Goal: Check status: Check status

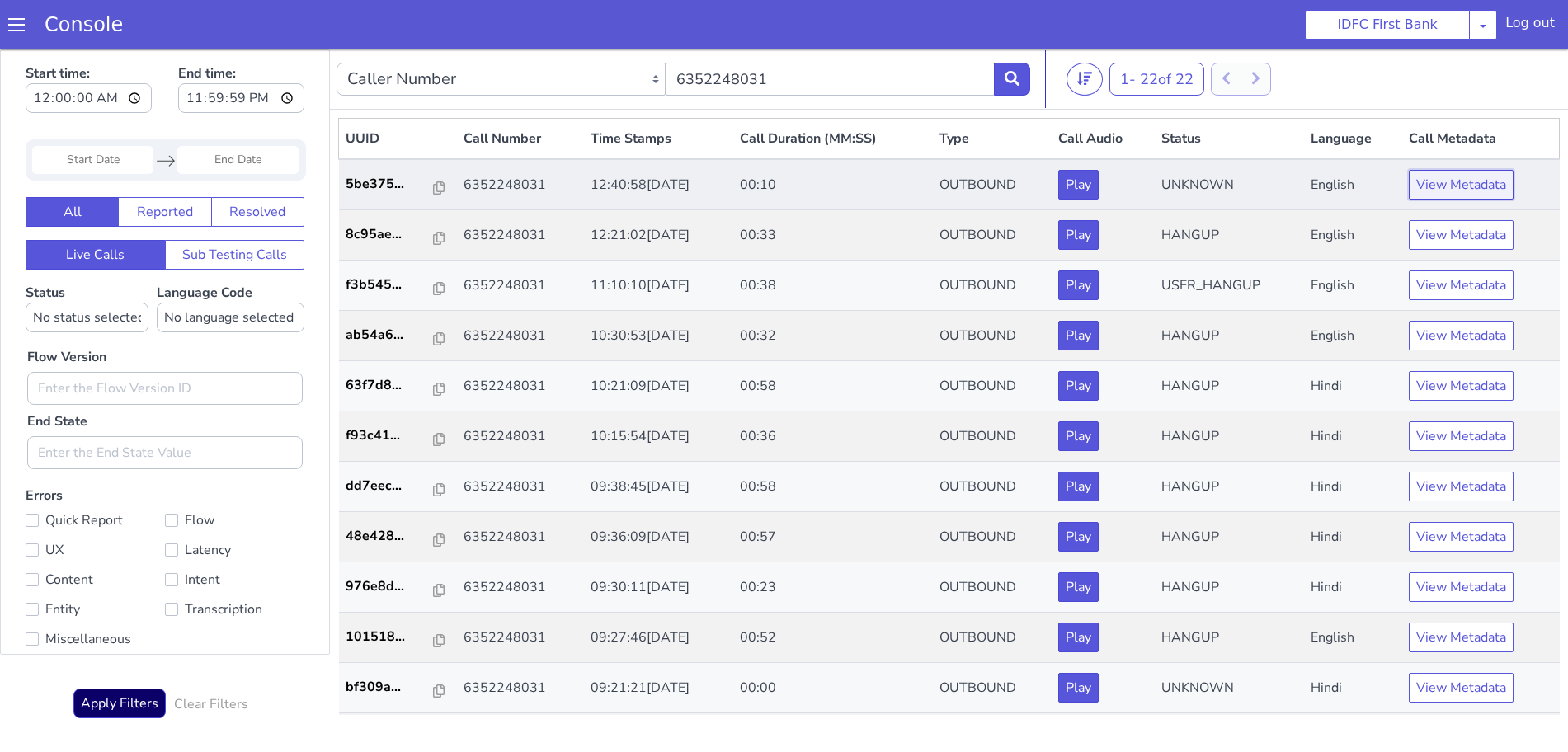
click at [1473, 182] on button "View Metadata" at bounding box center [1461, 184] width 105 height 30
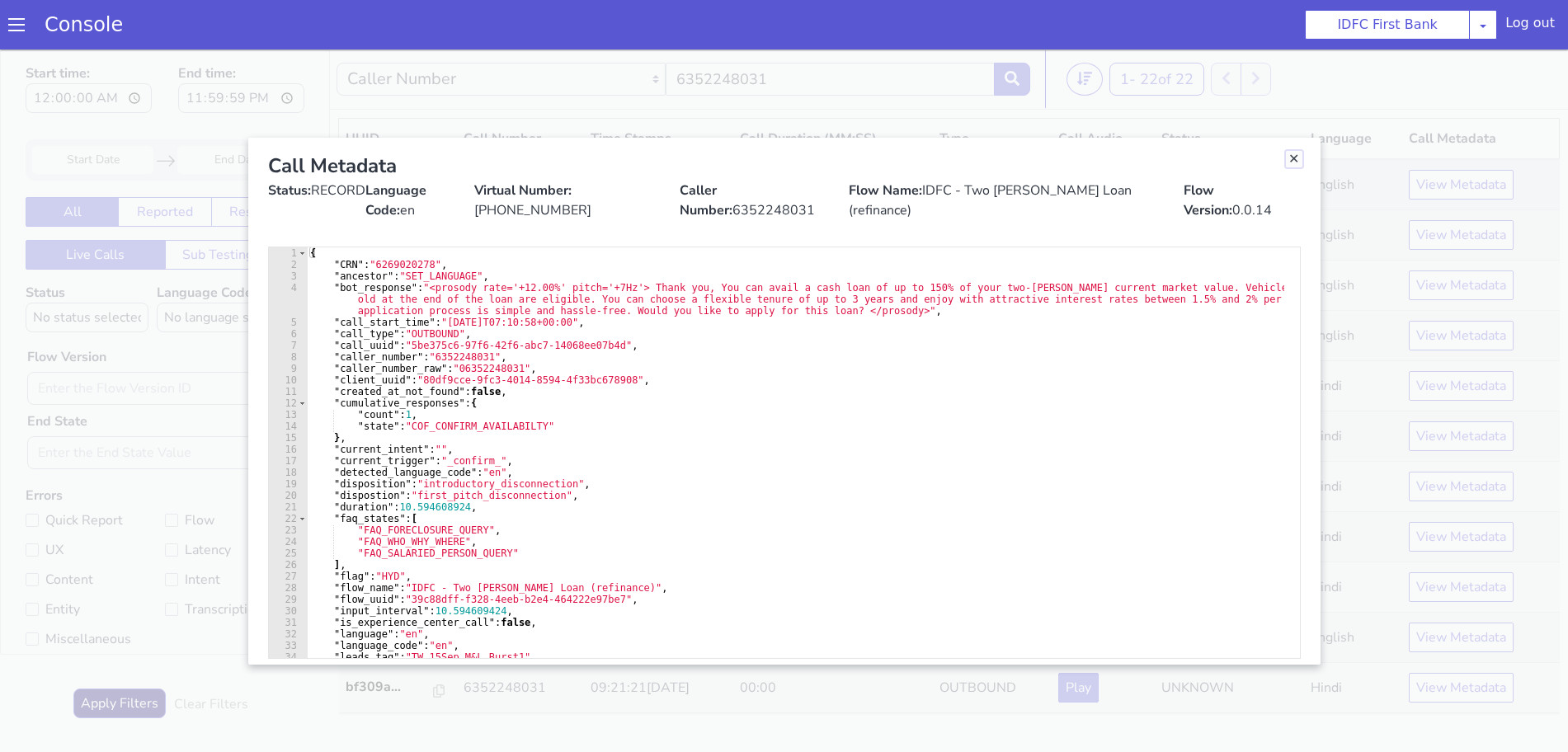
click at [1293, 151] on link "Close" at bounding box center [1293, 158] width 16 height 16
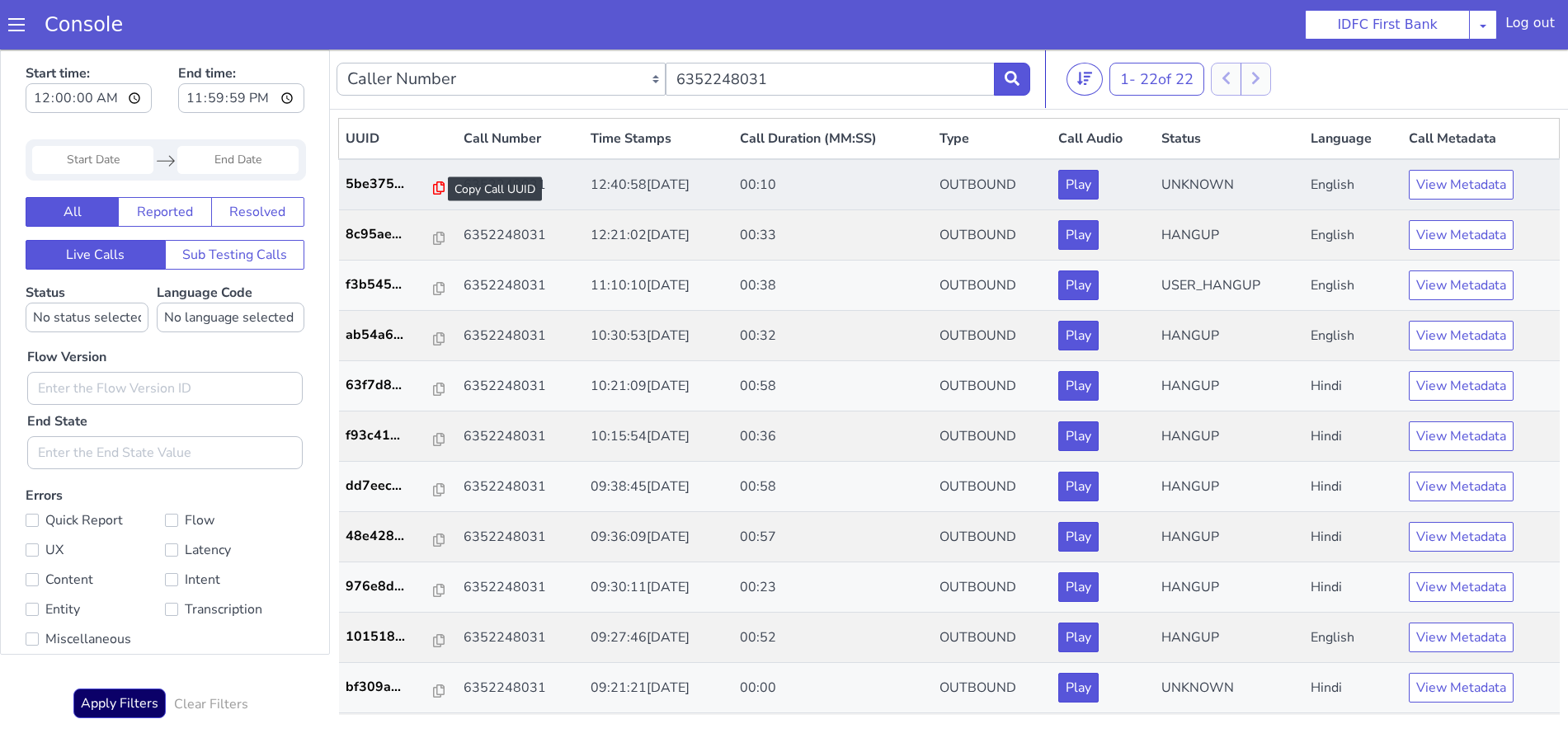
click at [433, 189] on icon at bounding box center [439, 188] width 12 height 13
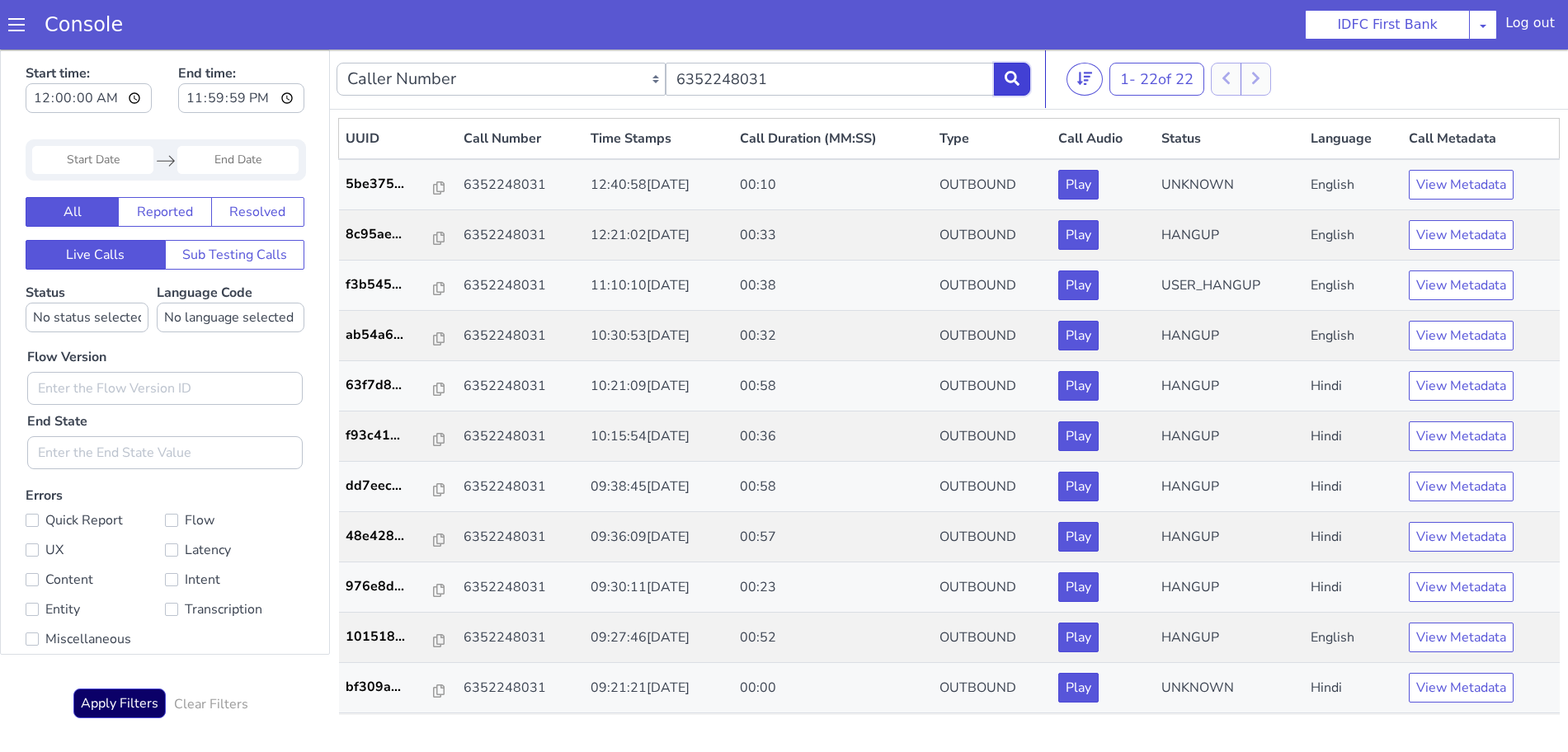
click at [1014, 70] on button at bounding box center [1012, 79] width 37 height 33
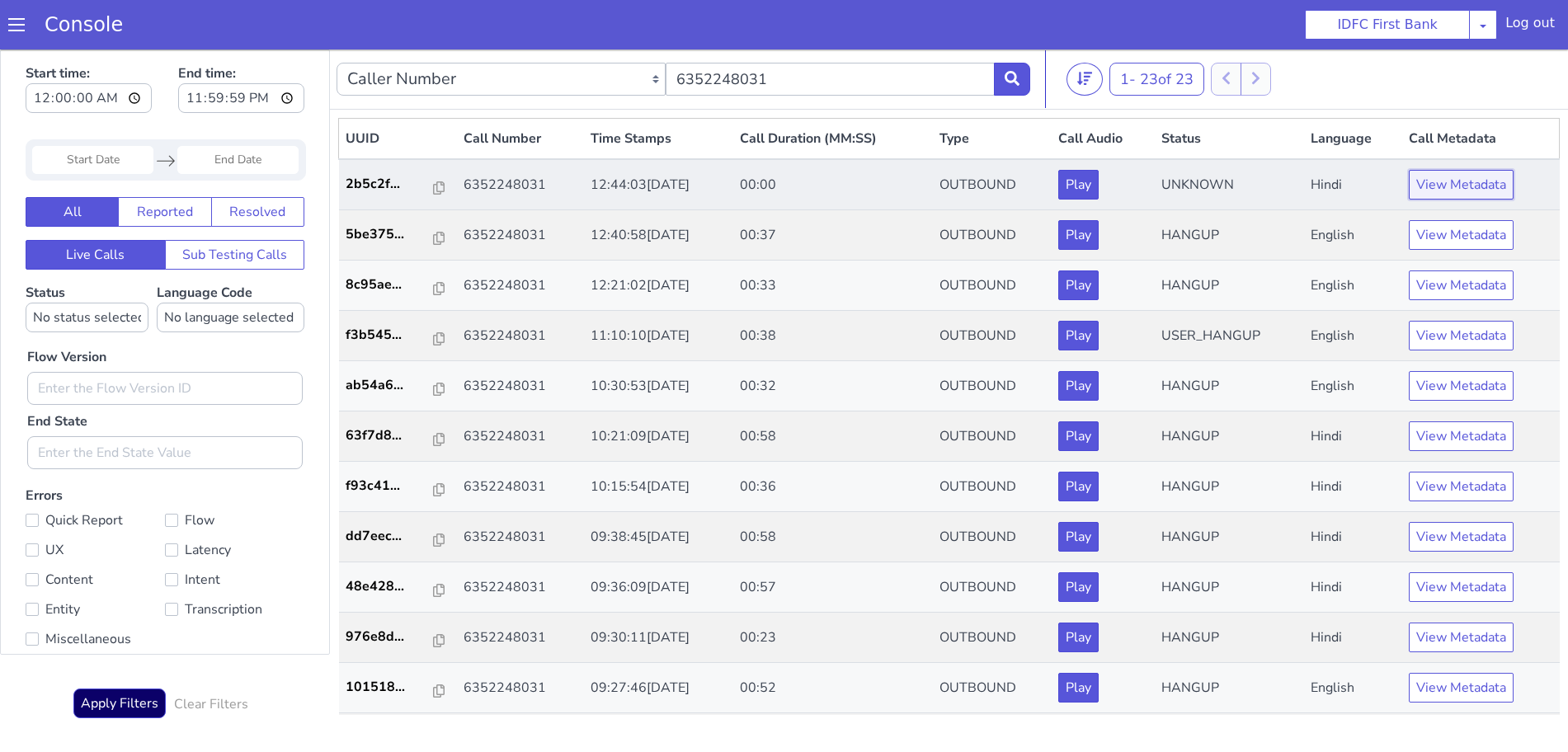
click at [1428, 181] on button "View Metadata" at bounding box center [1461, 184] width 105 height 30
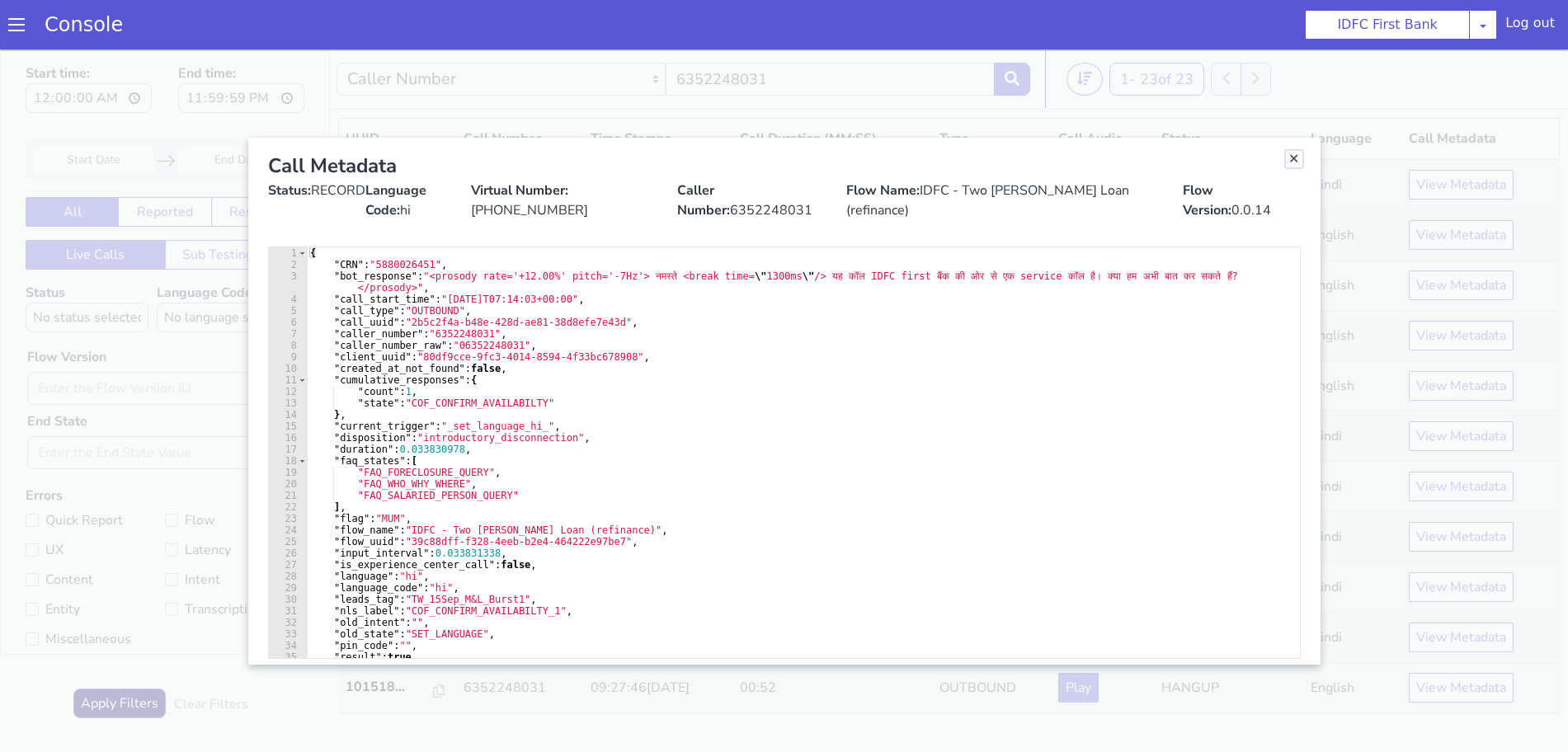
click at [1292, 158] on link "Close" at bounding box center [1293, 158] width 16 height 16
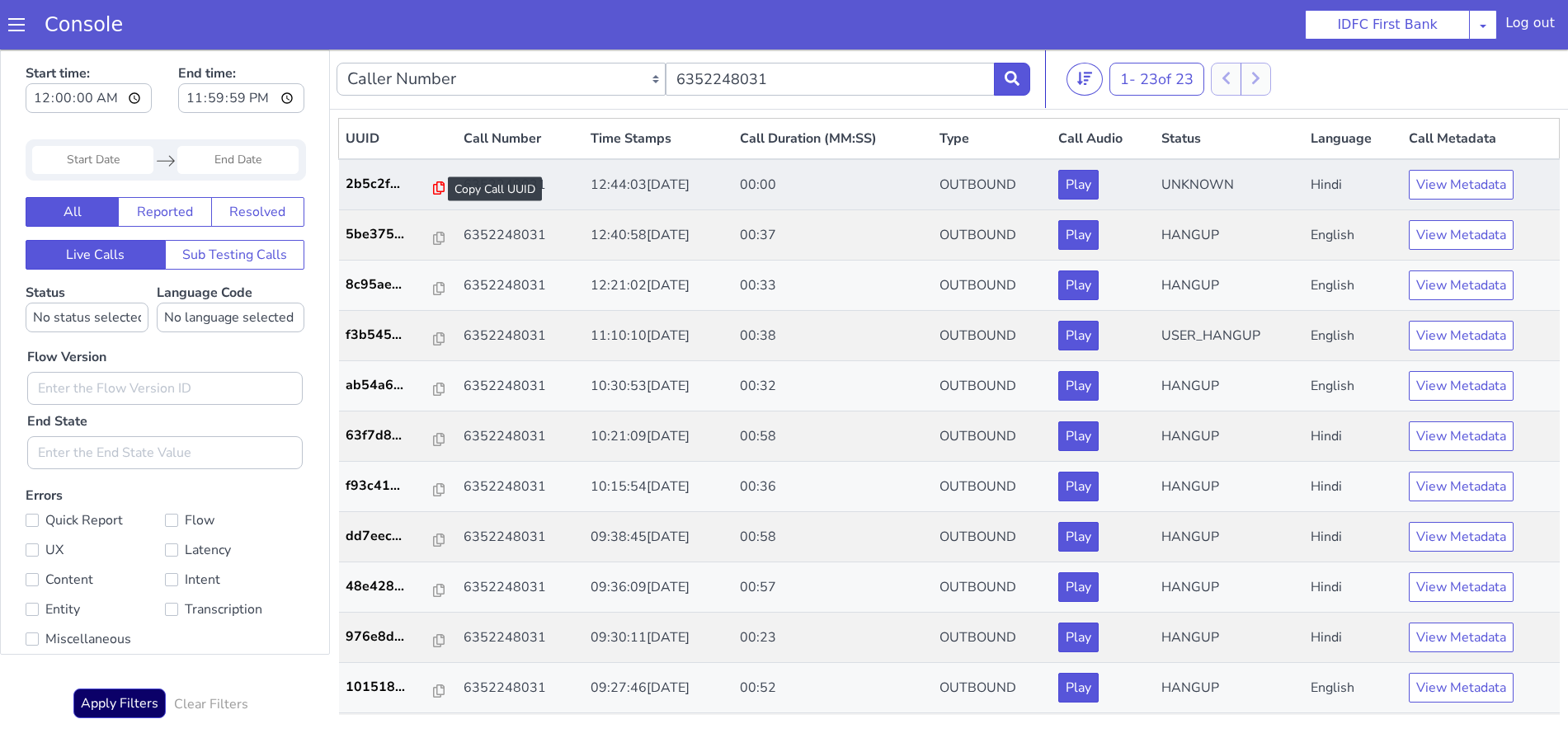
click at [433, 189] on icon at bounding box center [439, 188] width 12 height 13
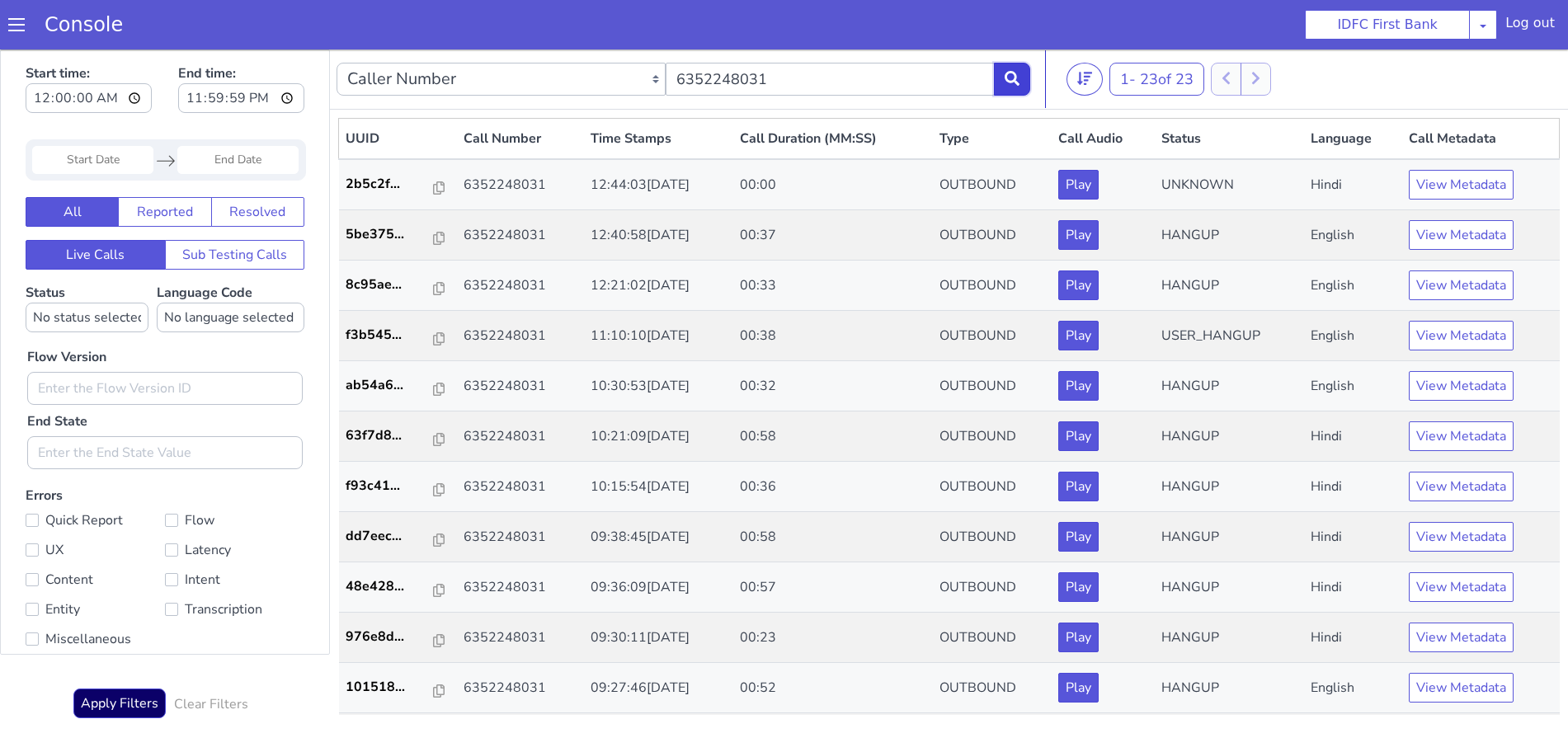
click at [1024, 83] on button at bounding box center [1012, 79] width 37 height 33
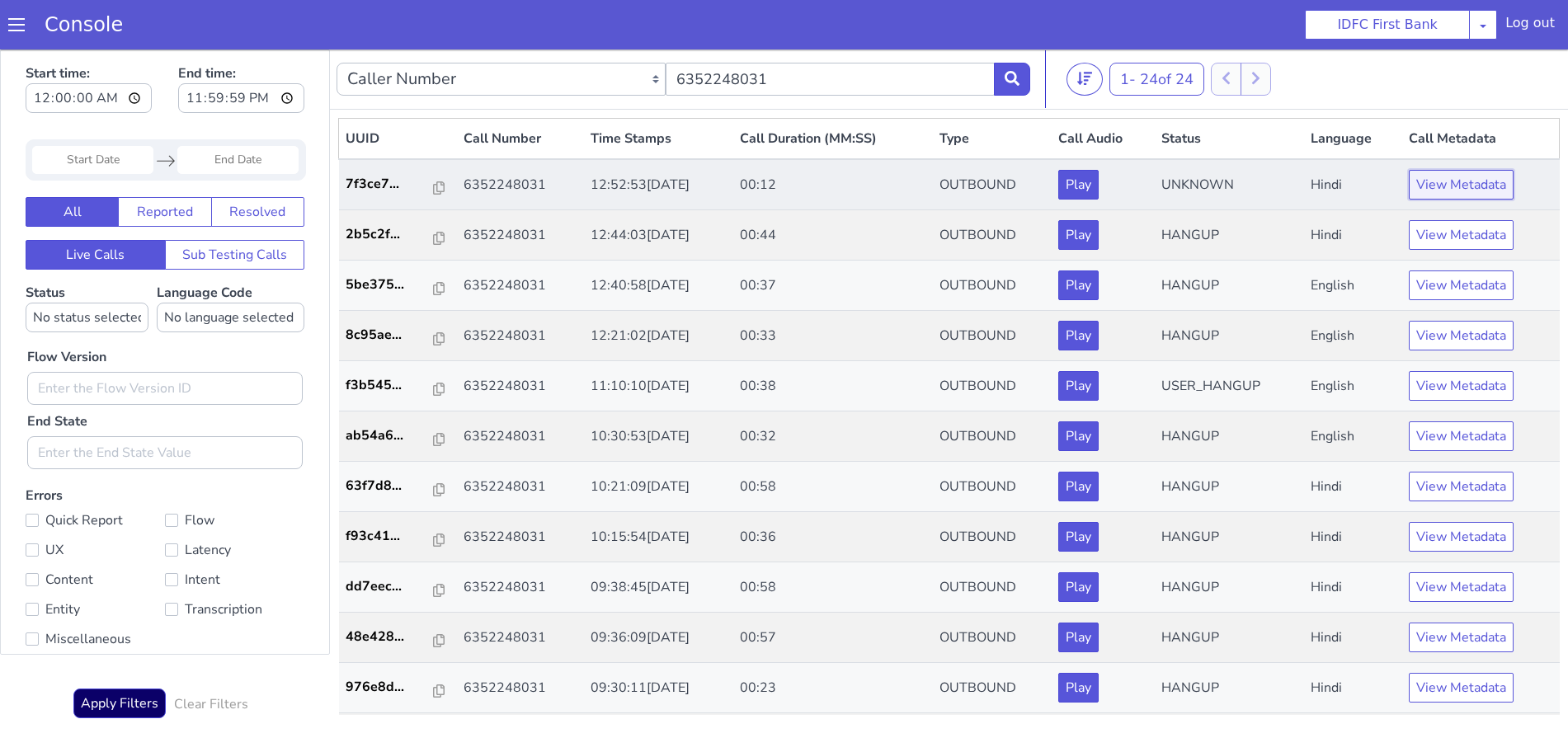
click at [1435, 184] on button "View Metadata" at bounding box center [1461, 184] width 105 height 30
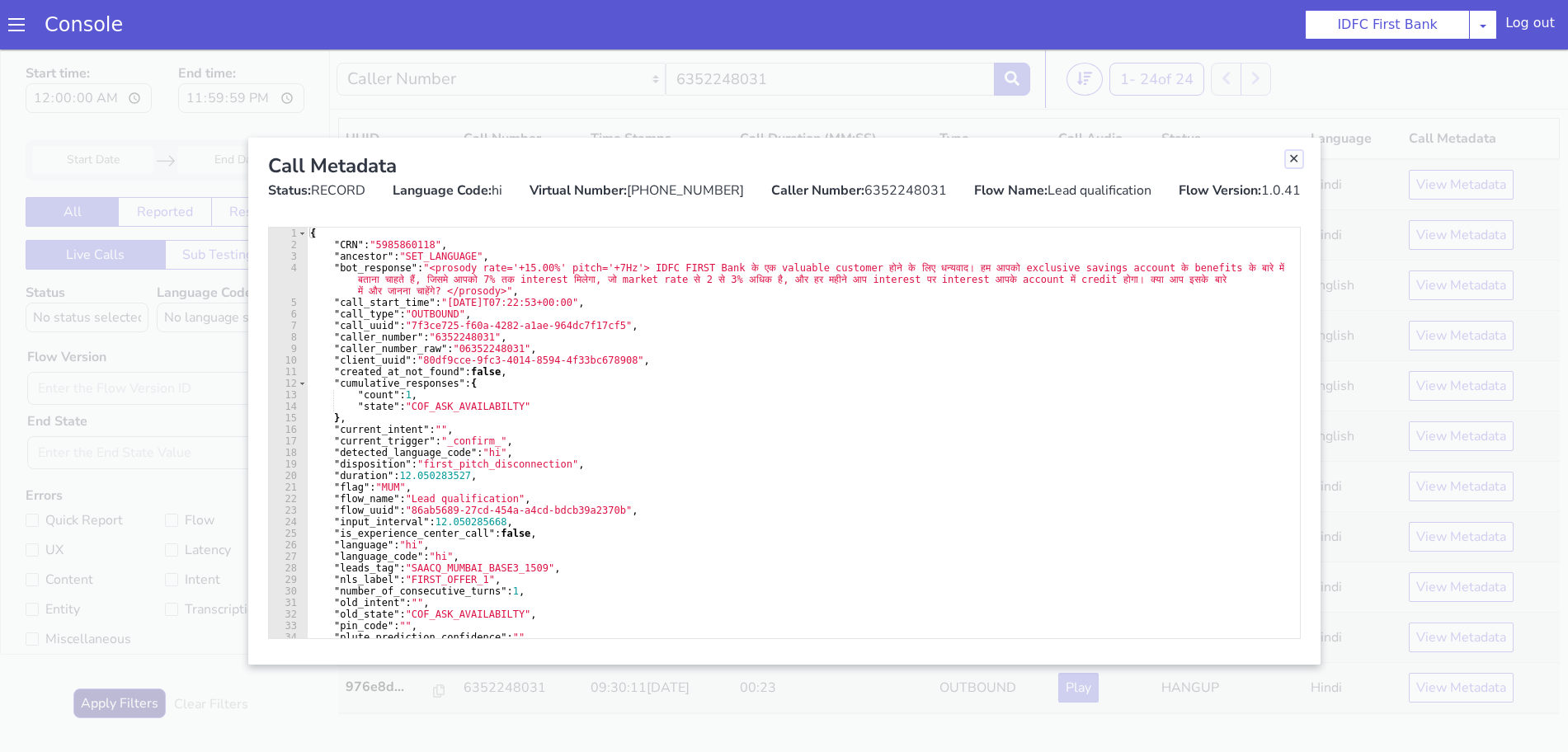
click at [1297, 160] on link "Close" at bounding box center [1293, 158] width 16 height 16
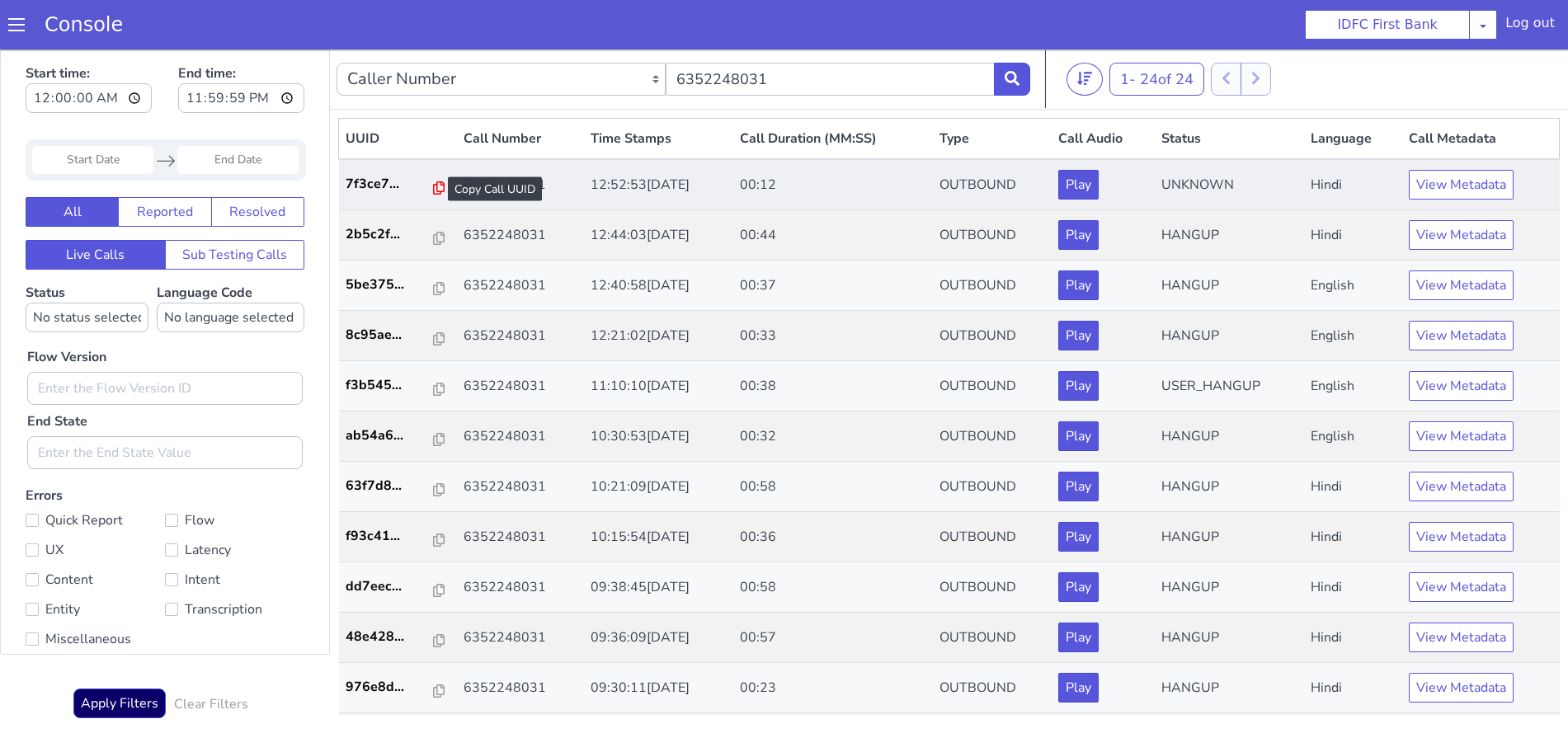
click at [435, 188] on icon at bounding box center [439, 188] width 12 height 13
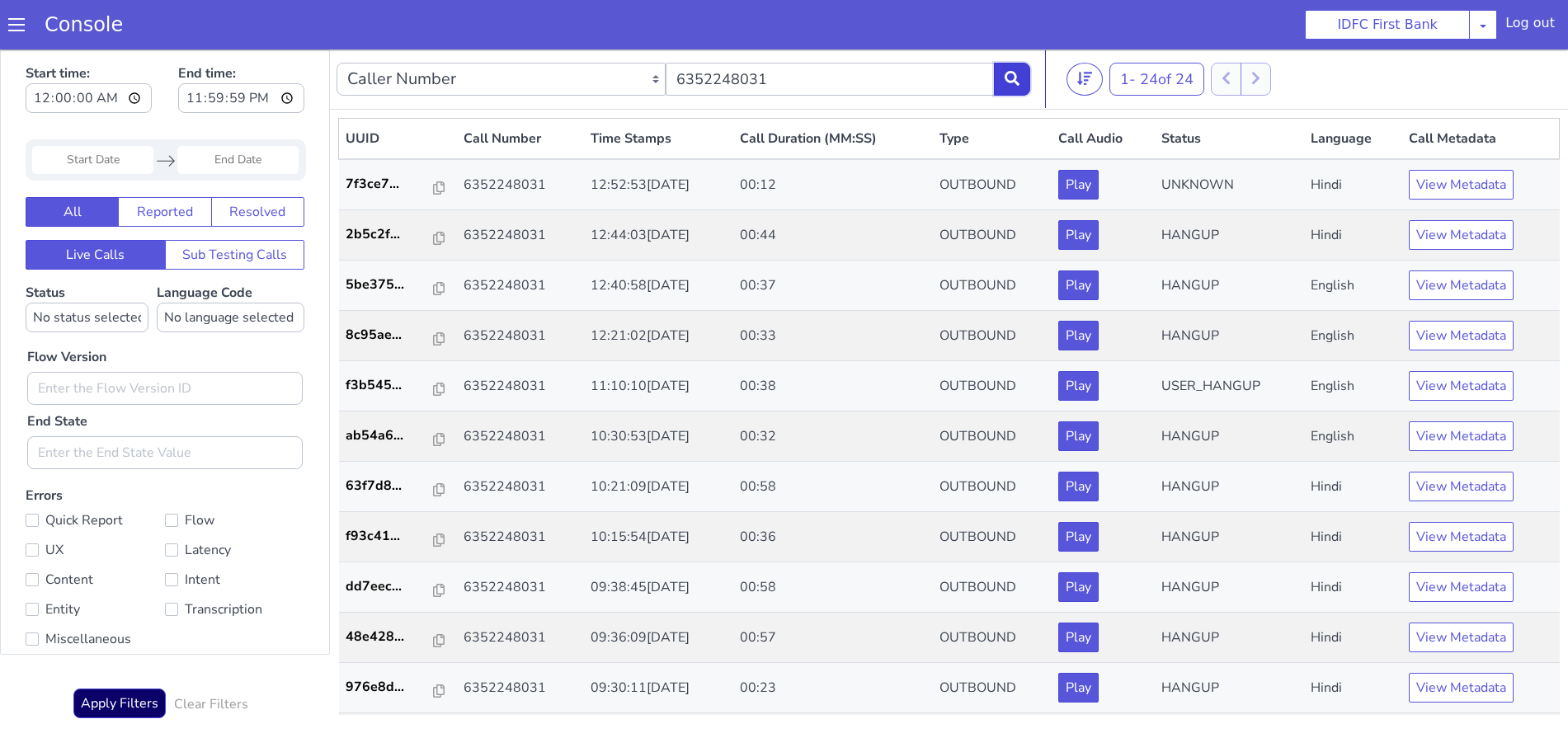
click at [1005, 78] on icon at bounding box center [1012, 78] width 14 height 14
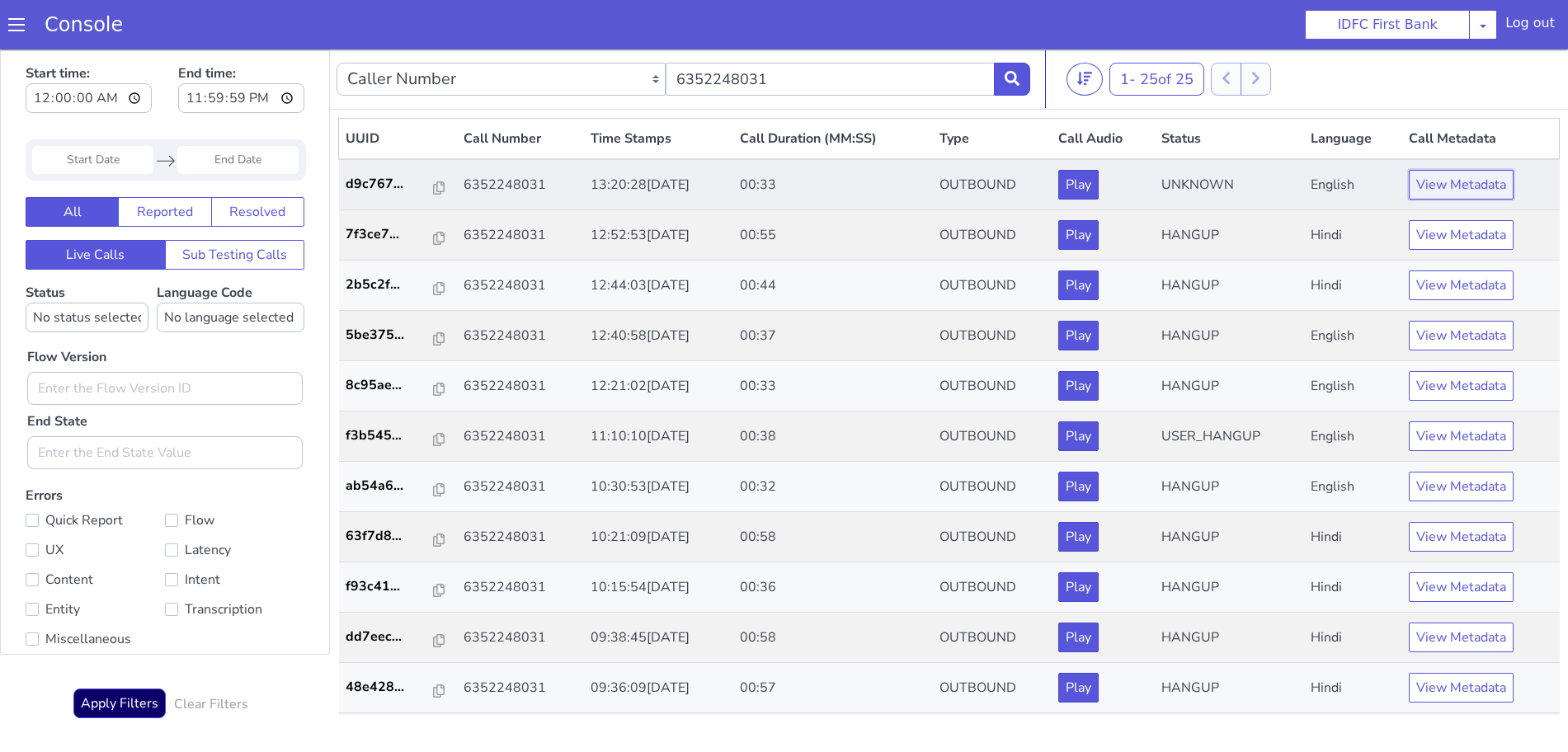
click at [1460, 181] on button "View Metadata" at bounding box center [1461, 184] width 105 height 30
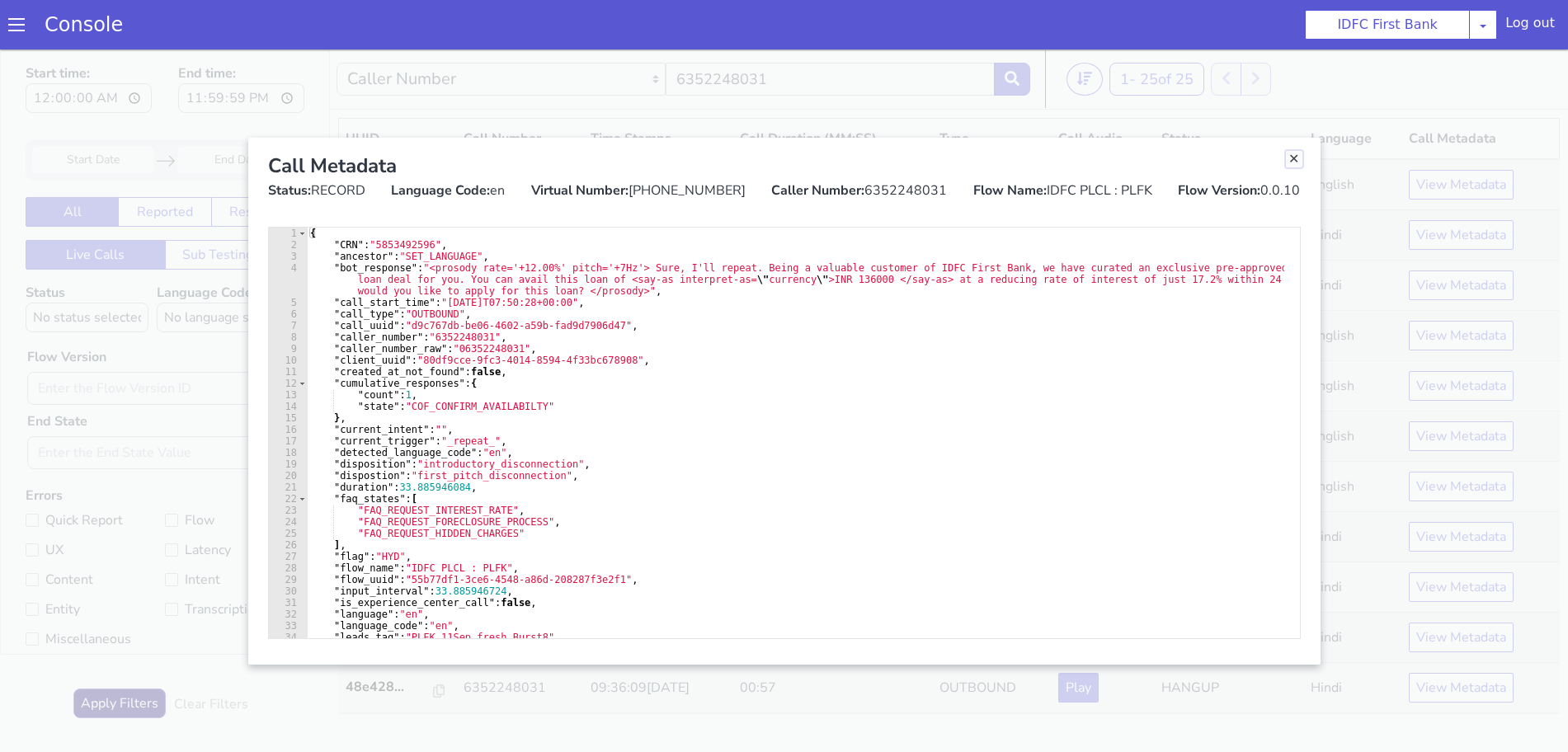
click at [1295, 156] on link "Close" at bounding box center [1293, 158] width 16 height 16
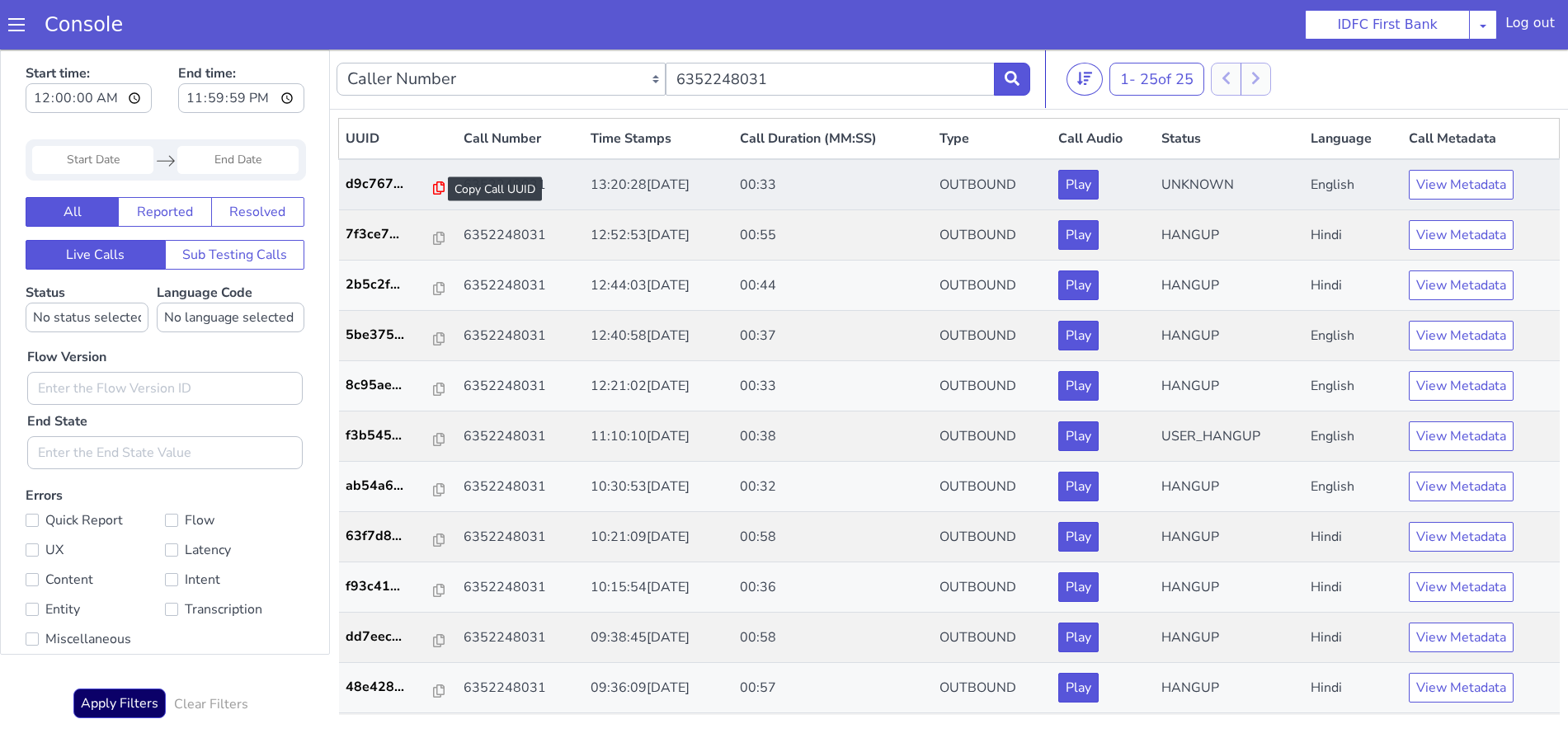
click at [434, 182] on icon at bounding box center [439, 188] width 12 height 13
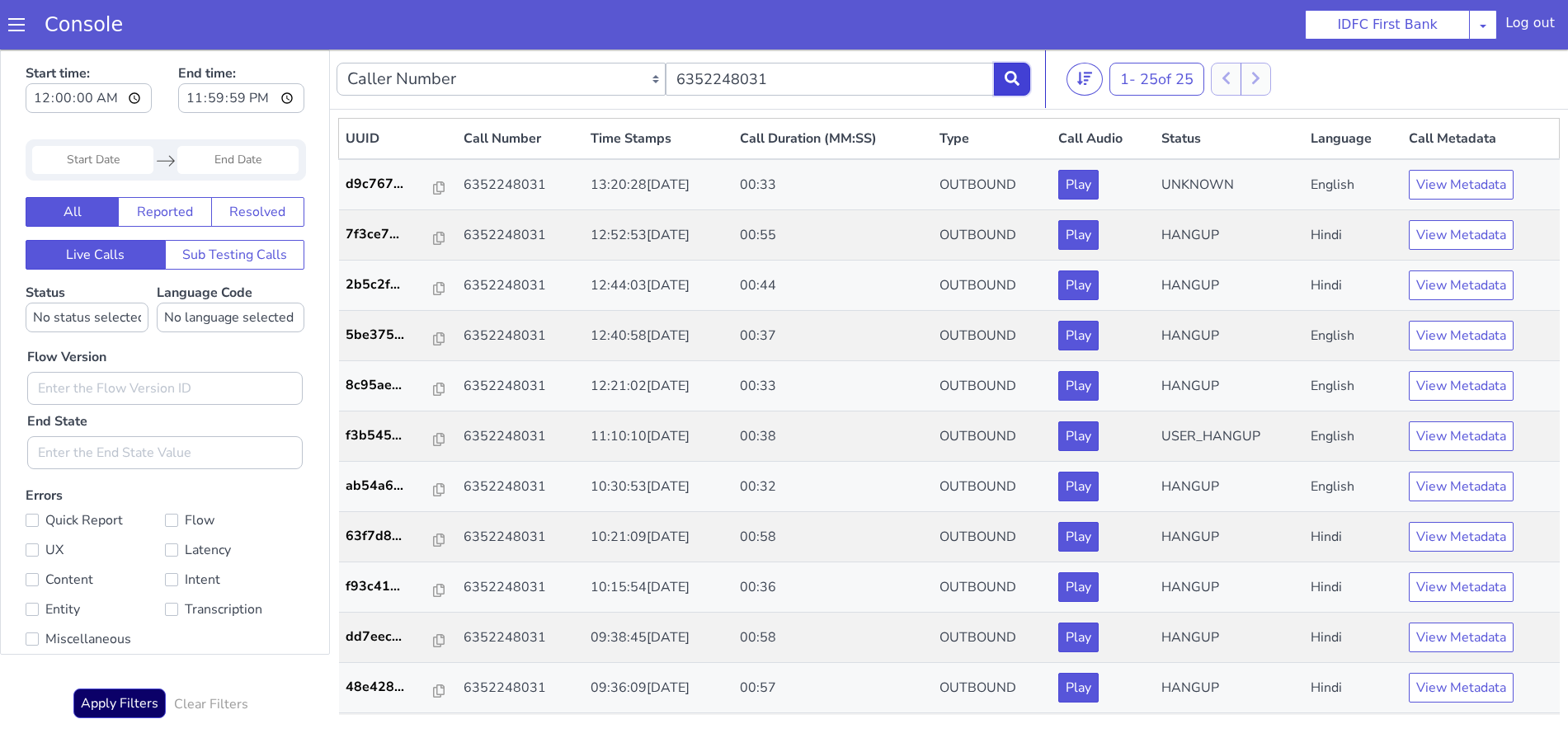
click at [1011, 77] on icon at bounding box center [1012, 78] width 14 height 14
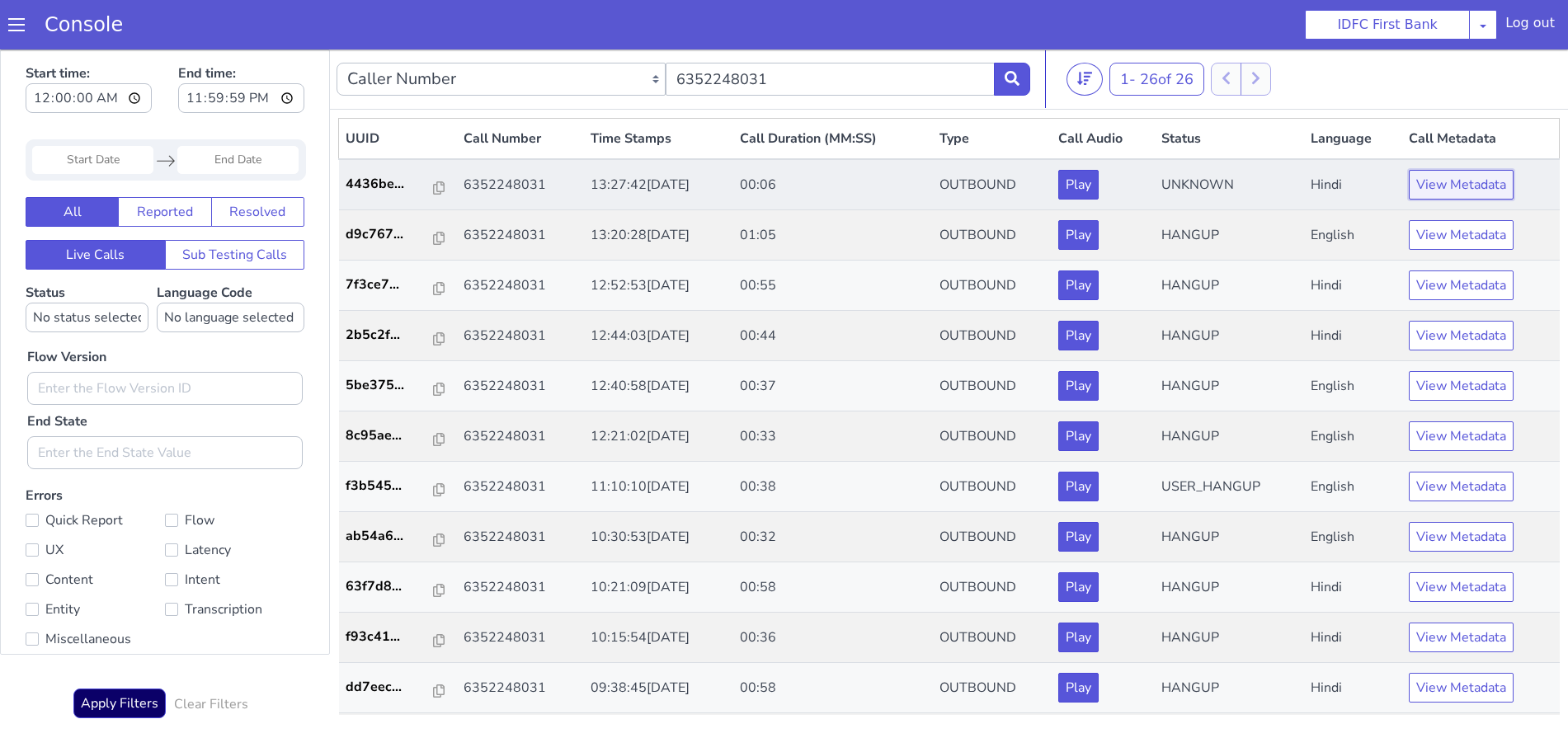
click at [1443, 185] on button "View Metadata" at bounding box center [1461, 184] width 105 height 30
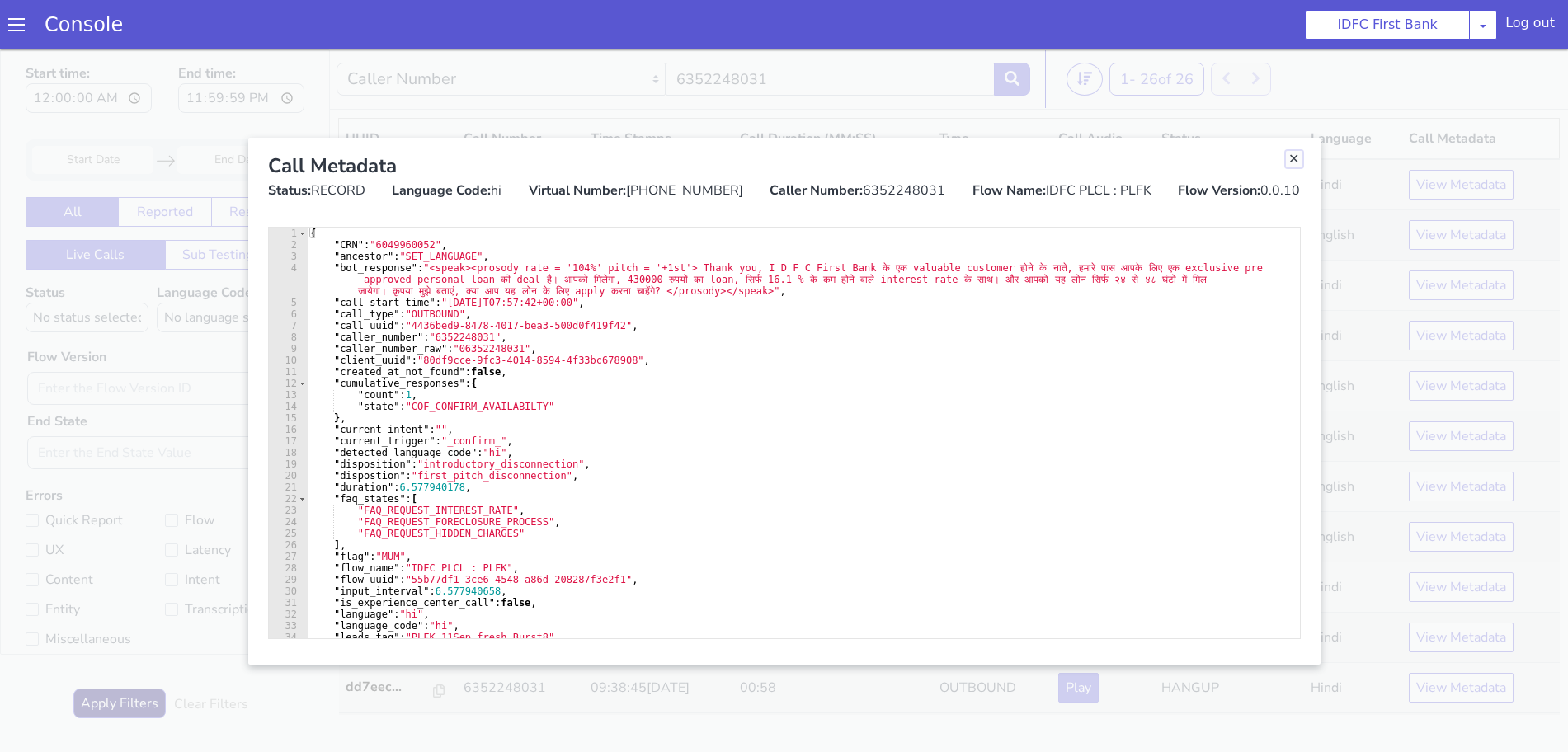
drag, startPoint x: 1294, startPoint y: 161, endPoint x: 1226, endPoint y: 215, distance: 86.8
click at [1294, 160] on link "Close" at bounding box center [1293, 158] width 16 height 16
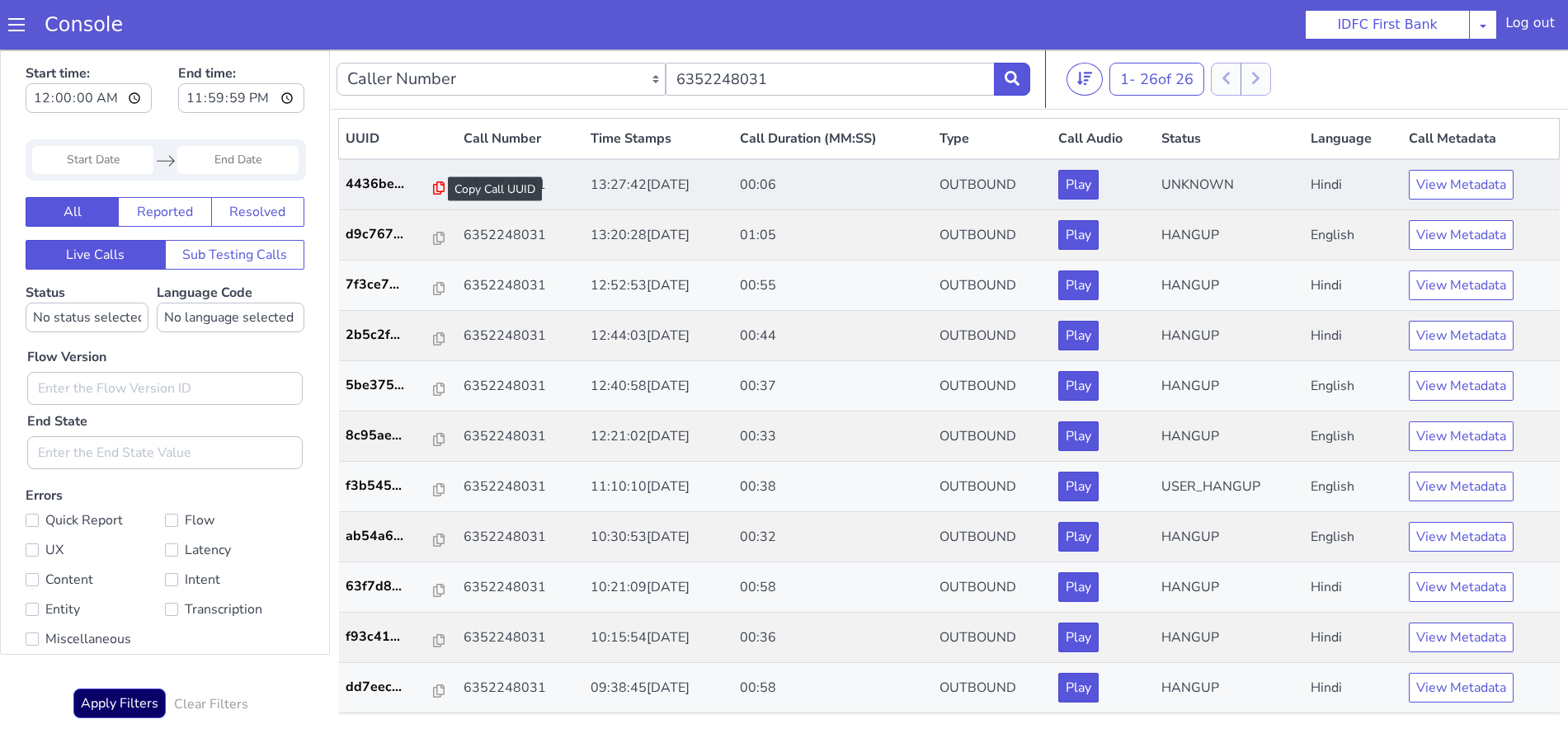
click at [433, 186] on icon at bounding box center [439, 188] width 12 height 13
